Goal: Check status: Check status

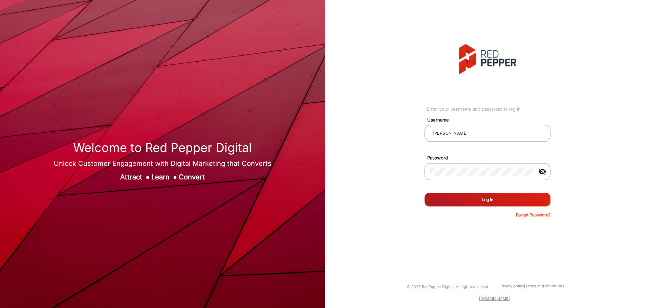
click at [489, 89] on button "Log In" at bounding box center [487, 200] width 126 height 14
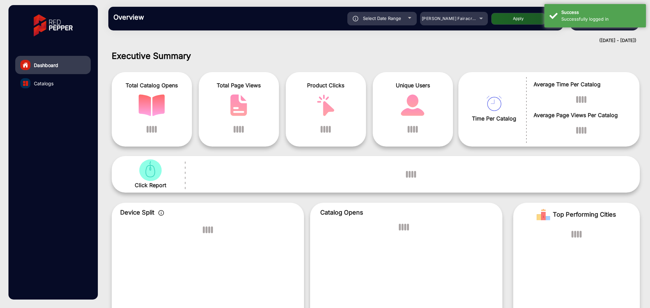
scroll to position [5, 0]
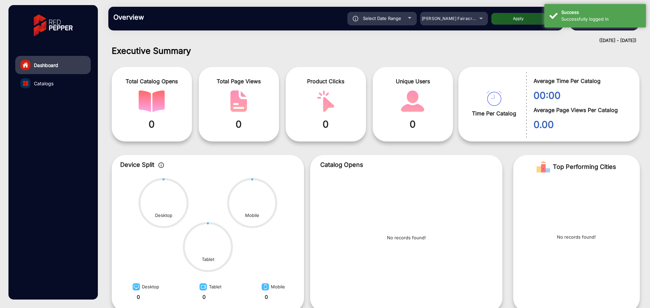
click at [384, 20] on span "Select Date Range" at bounding box center [382, 18] width 38 height 5
type input "[DATE]"
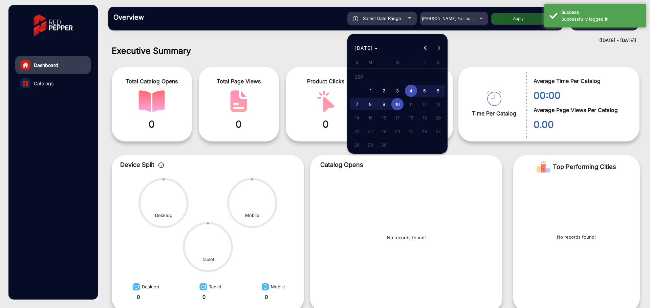
click at [402, 89] on span "3" at bounding box center [397, 91] width 12 height 12
type input "[DATE]"
click at [410, 89] on span "4" at bounding box center [411, 91] width 12 height 12
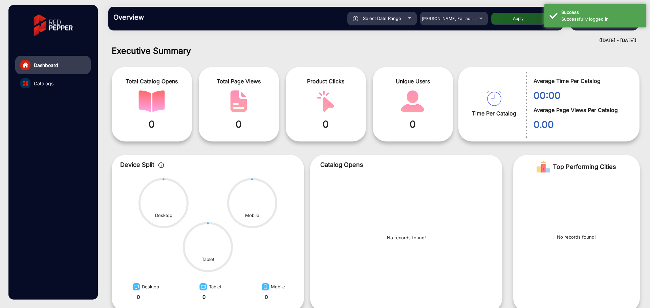
type input "[DATE]"
click at [441, 55] on h1 "Executive Summary" at bounding box center [376, 51] width 528 height 10
click at [478, 20] on div "[PERSON_NAME] Fairacre Farms" at bounding box center [454, 19] width 68 height 8
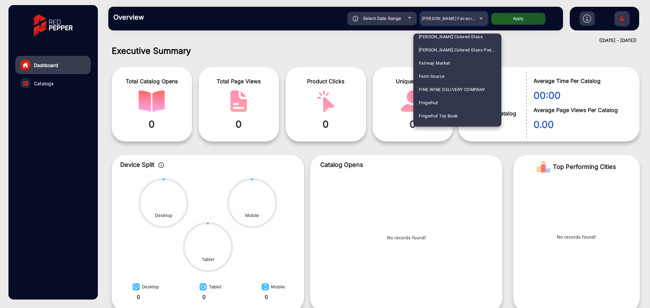
scroll to position [853, 0]
click at [430, 49] on span "Fluidra" at bounding box center [426, 47] width 14 height 13
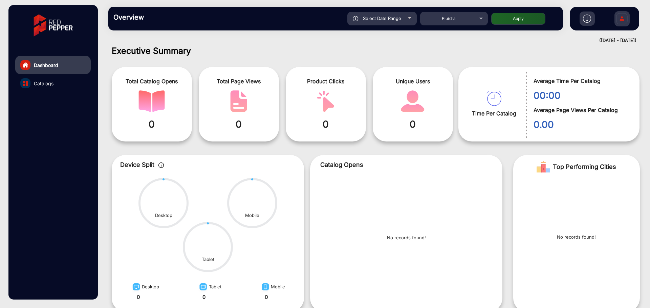
click at [516, 19] on button "Apply" at bounding box center [518, 19] width 54 height 12
type input "[DATE]"
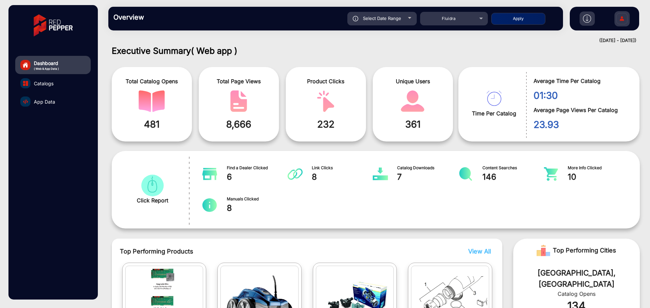
click at [53, 89] on link "App Data" at bounding box center [52, 101] width 75 height 18
click at [52, 89] on link "App Data" at bounding box center [52, 101] width 75 height 18
click at [50, 89] on span "App Data" at bounding box center [44, 101] width 21 height 7
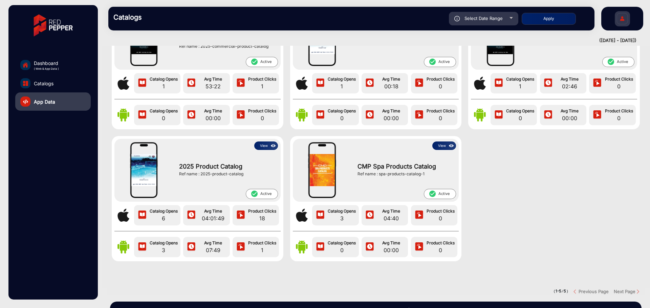
scroll to position [106, 0]
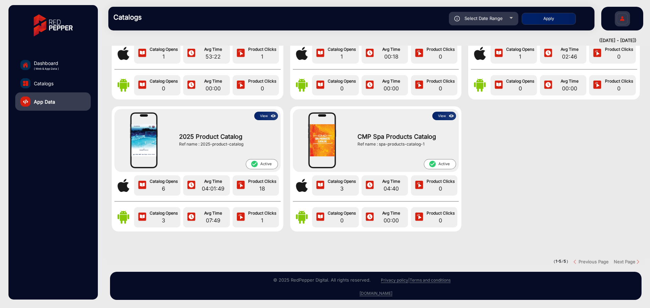
click at [573, 89] on img "previous button" at bounding box center [575, 261] width 5 height 5
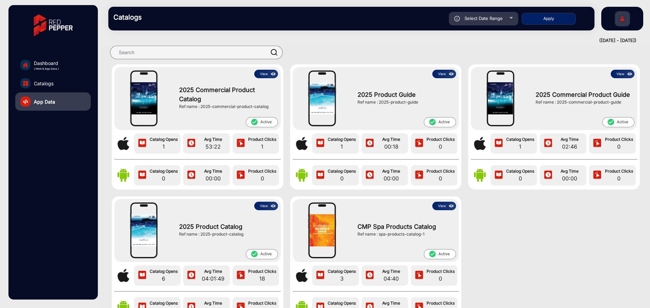
scroll to position [0, 0]
